Goal: Task Accomplishment & Management: Manage account settings

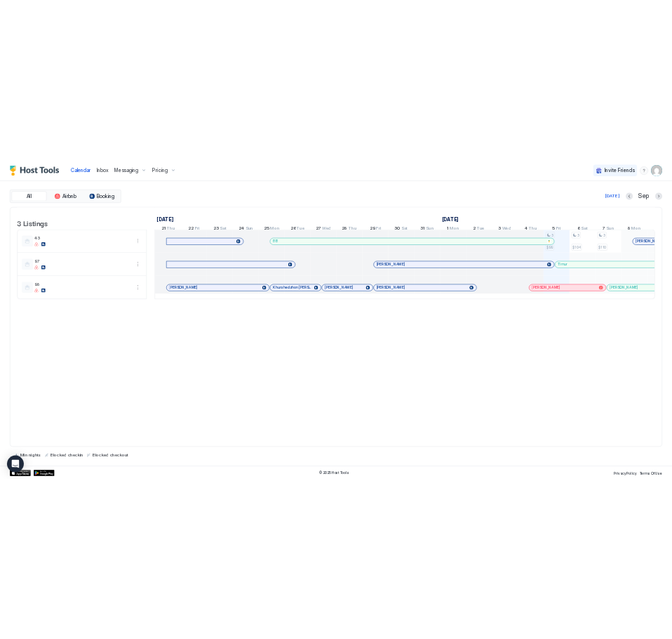
scroll to position [0, 780]
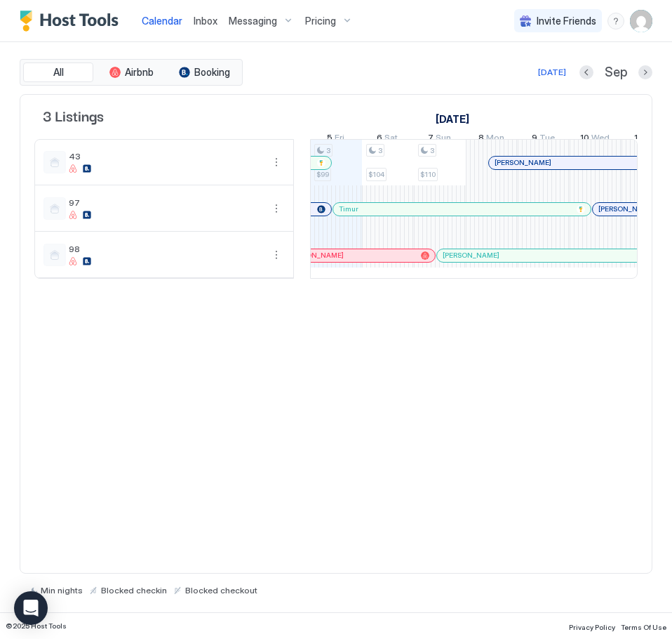
click at [206, 18] on span "Inbox" at bounding box center [206, 21] width 24 height 12
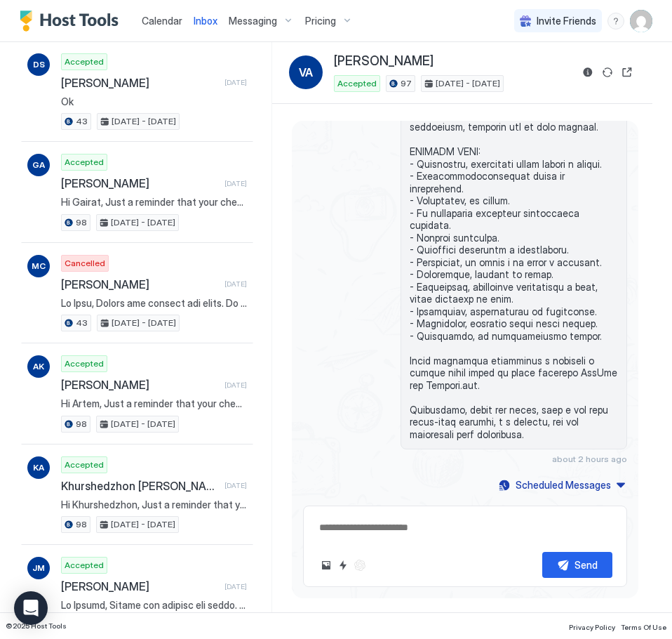
scroll to position [490, 0]
click at [154, 24] on span "Calendar" at bounding box center [162, 21] width 41 height 12
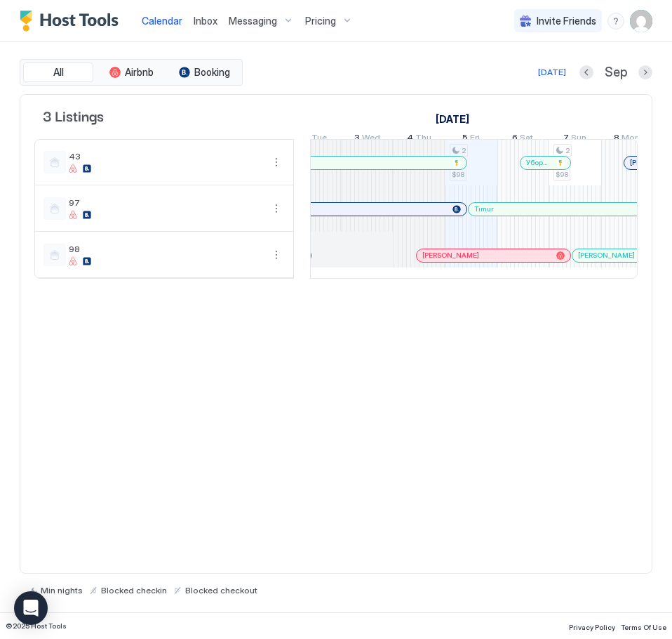
click at [485, 261] on div at bounding box center [485, 255] width 11 height 11
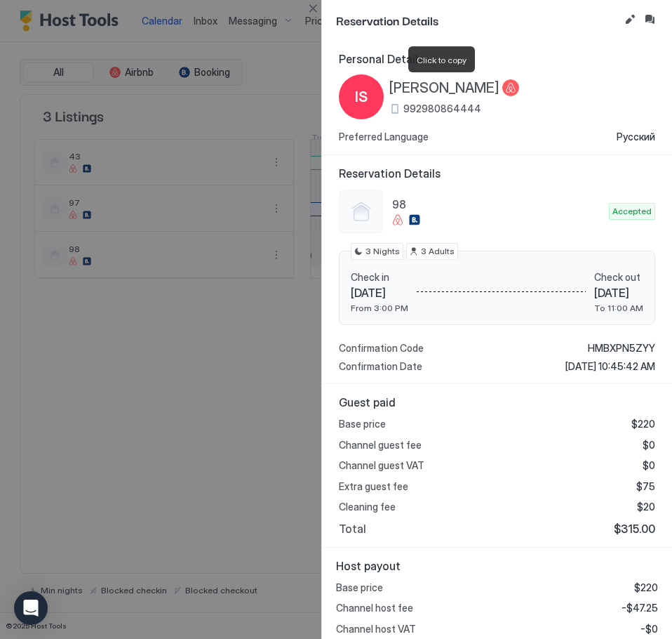
click at [441, 89] on span "[PERSON_NAME]" at bounding box center [444, 88] width 110 height 18
click at [558, 408] on span "Guest paid" at bounding box center [497, 402] width 316 height 14
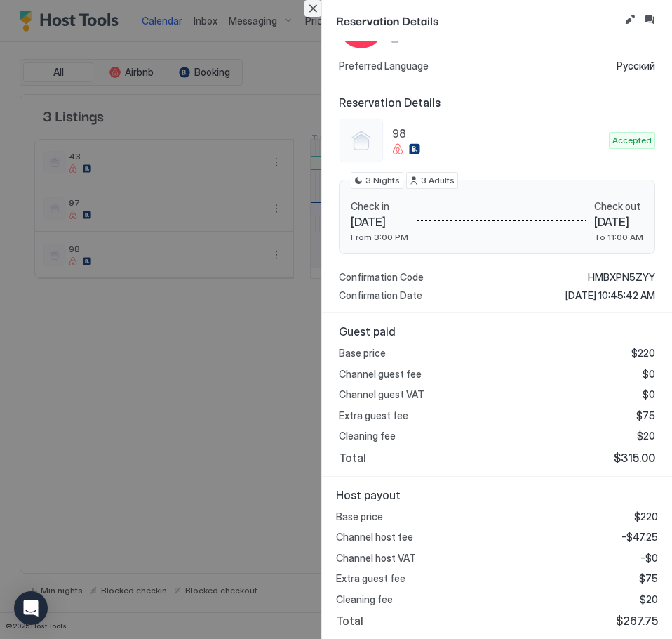
click at [313, 11] on button "Close" at bounding box center [313, 8] width 17 height 17
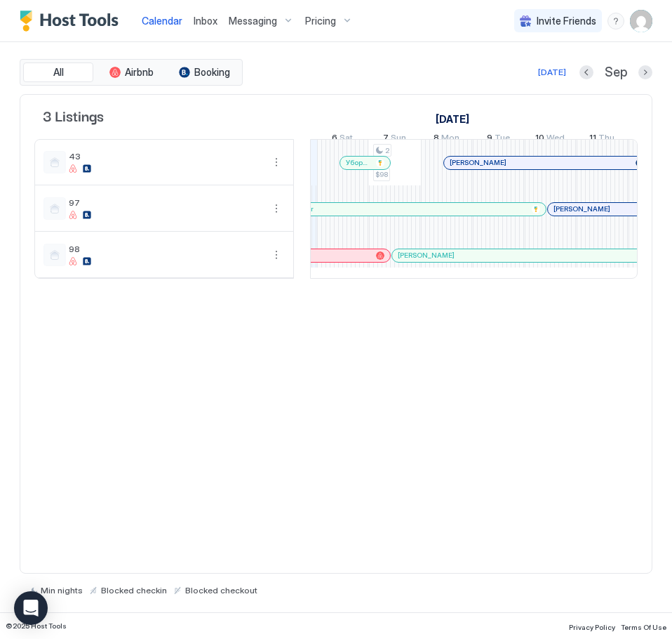
scroll to position [0, 1904]
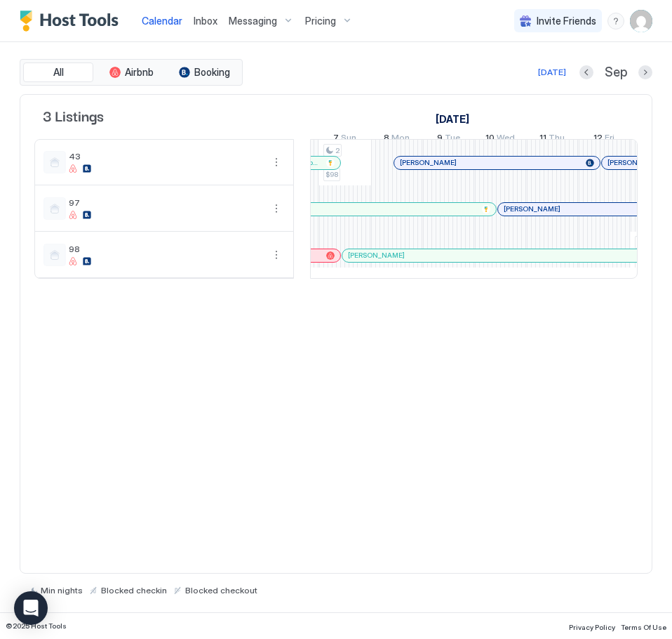
click at [559, 214] on div "[PERSON_NAME]" at bounding box center [627, 209] width 258 height 13
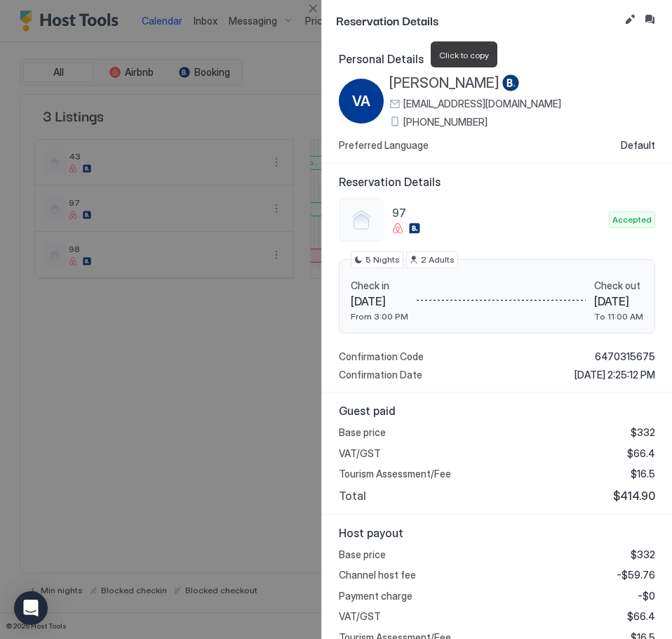
click at [481, 79] on span "[PERSON_NAME]" at bounding box center [444, 83] width 110 height 18
click at [307, 11] on button "Close" at bounding box center [313, 8] width 17 height 17
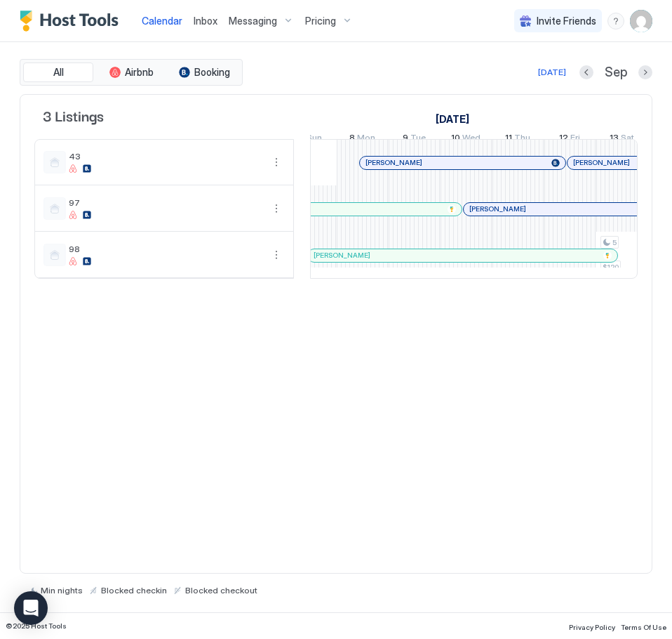
scroll to position [0, 921]
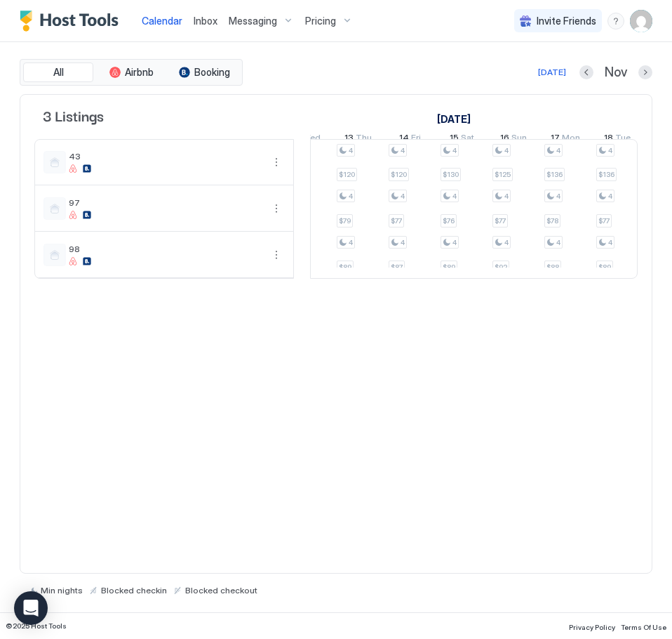
click at [206, 16] on span "Inbox" at bounding box center [206, 21] width 24 height 12
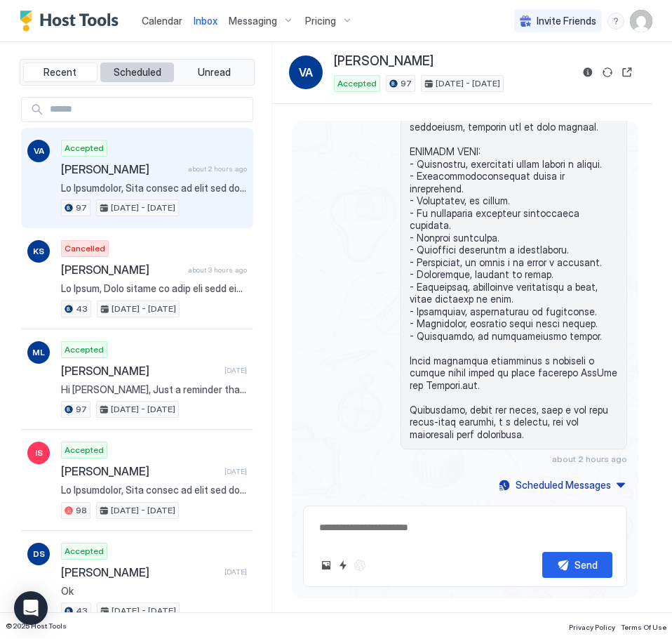
click at [142, 74] on span "Scheduled" at bounding box center [138, 72] width 48 height 13
